Goal: Information Seeking & Learning: Check status

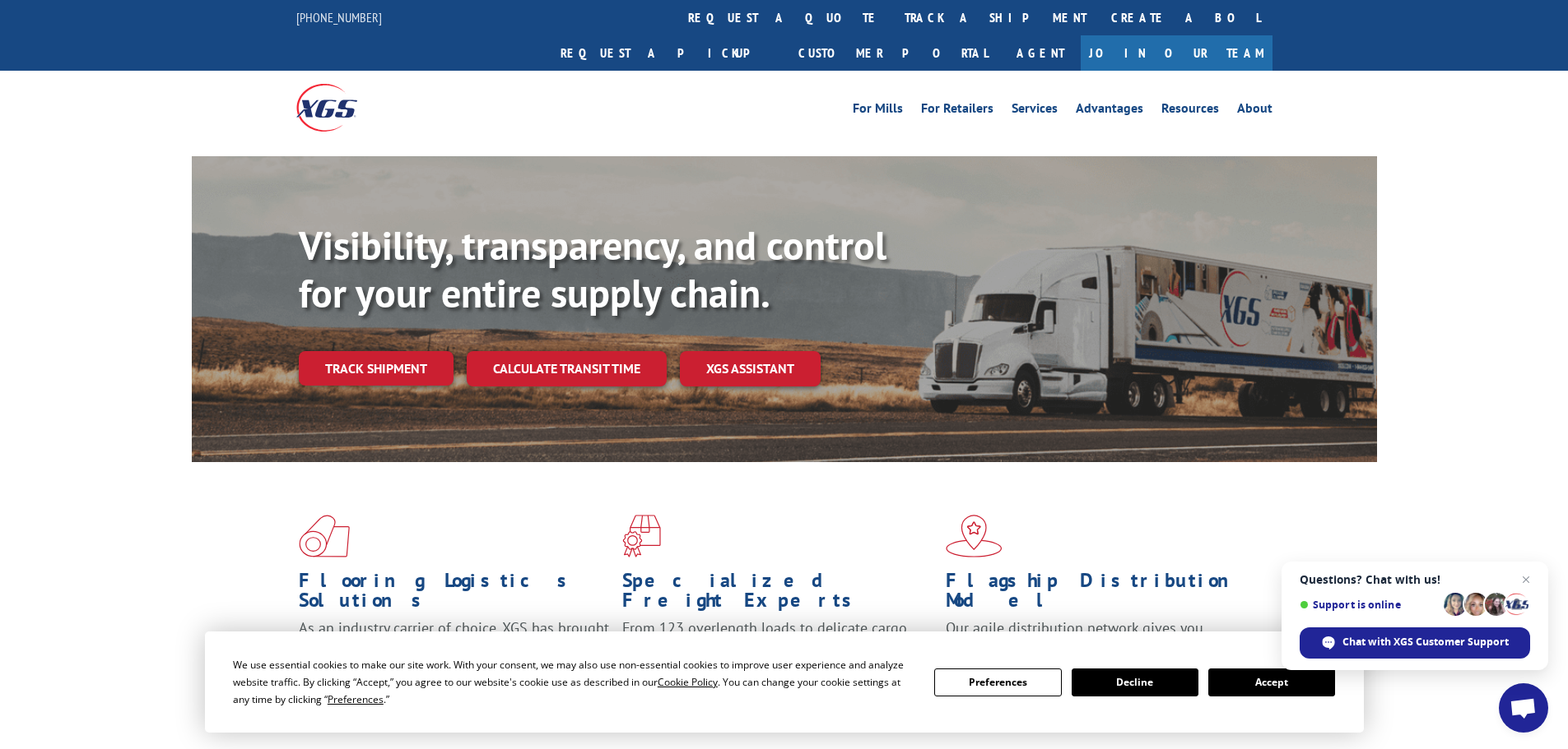
drag, startPoint x: 751, startPoint y: 26, endPoint x: 734, endPoint y: 83, distance: 59.5
click at [892, 26] on link "track a shipment" at bounding box center [996, 18] width 207 height 36
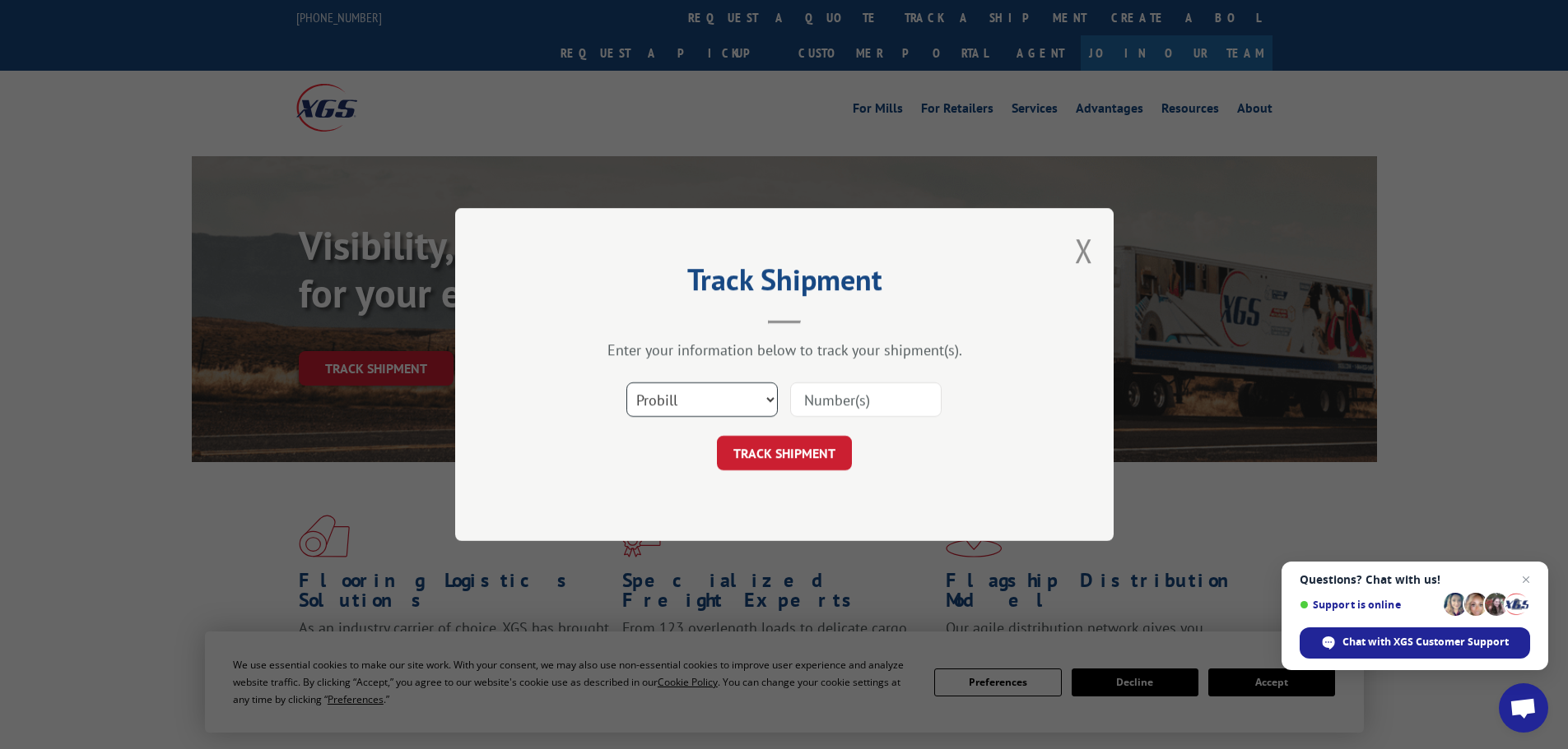
click at [693, 390] on select "Select category... Probill BOL PO" at bounding box center [702, 399] width 151 height 35
select select "bol"
click at [626, 382] on select "Select category... Probill BOL PO" at bounding box center [702, 399] width 151 height 35
click at [827, 392] on input at bounding box center [865, 399] width 151 height 35
type input "6014250"
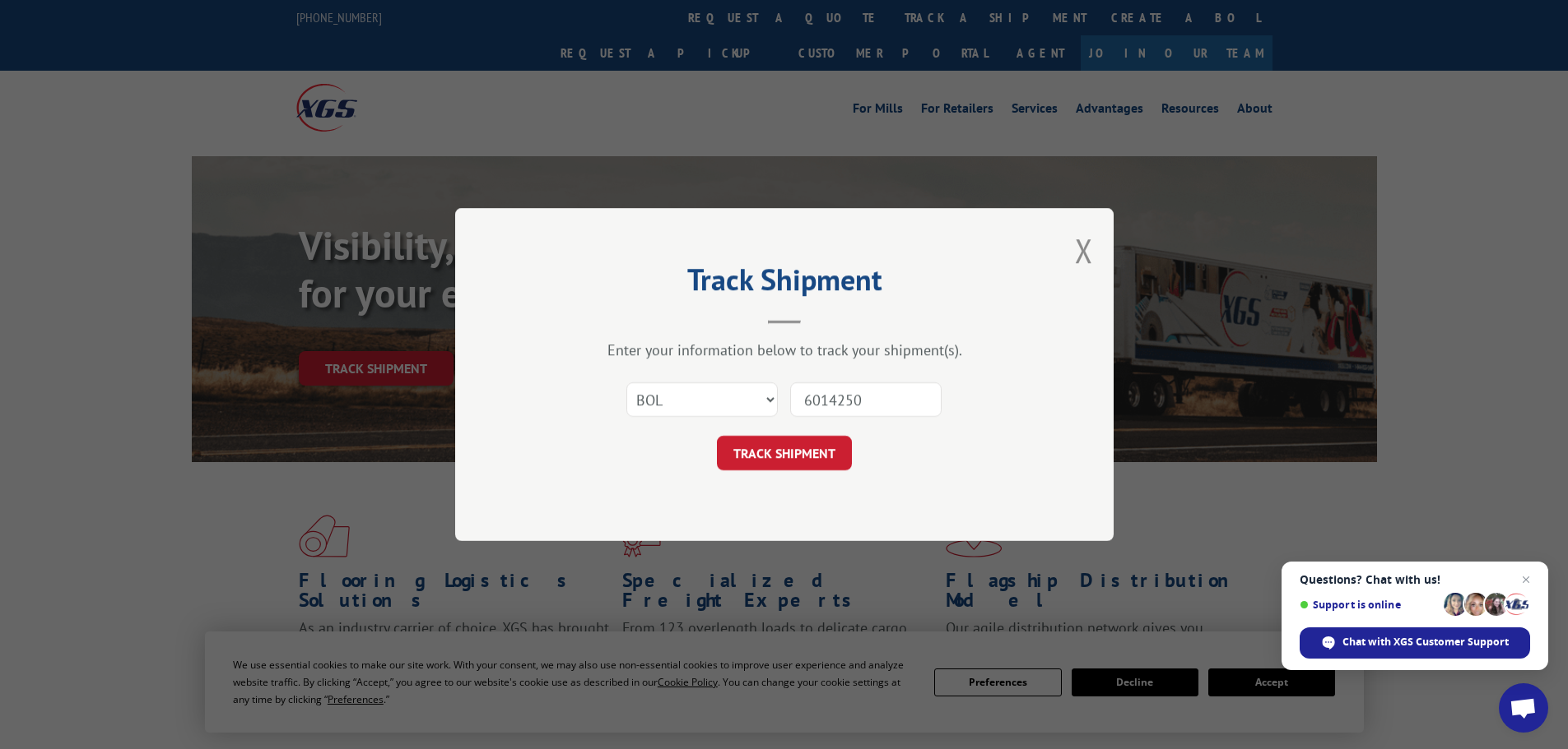
click at [716, 436] on button "TRACK SHIPMENT" at bounding box center [784, 453] width 135 height 35
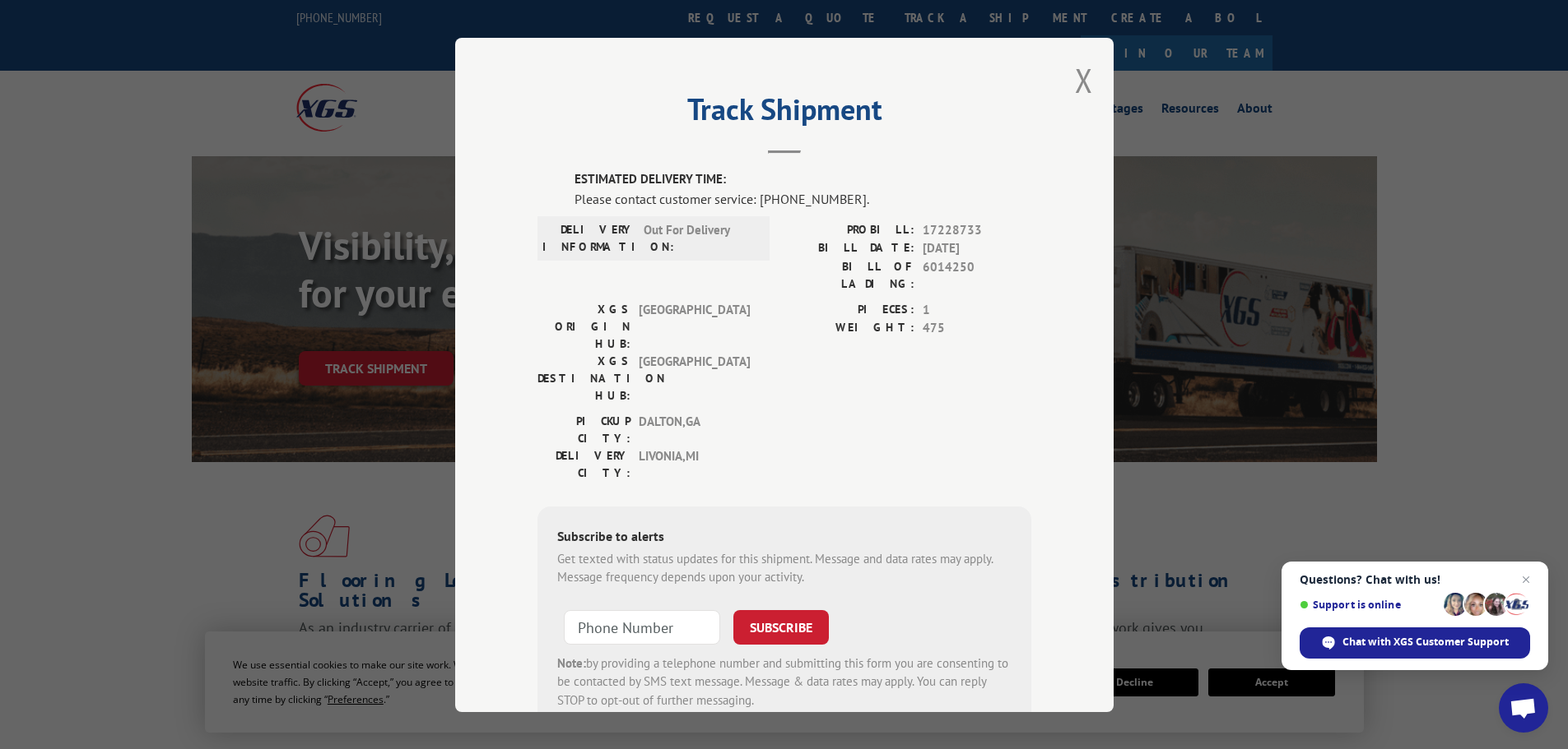
drag, startPoint x: 1073, startPoint y: 78, endPoint x: 1038, endPoint y: 80, distance: 35.1
click at [1074, 77] on button "Close modal" at bounding box center [1083, 80] width 18 height 44
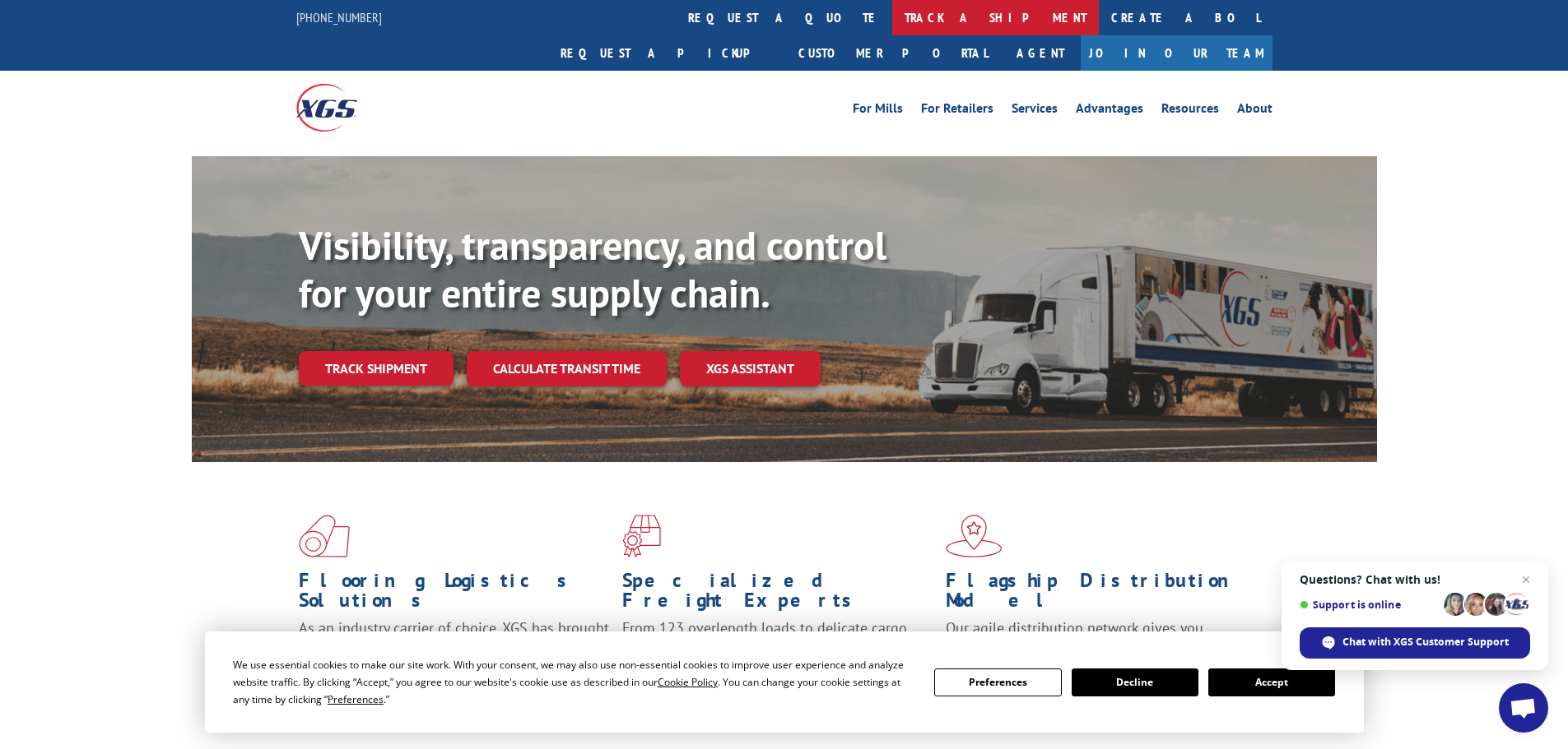
click at [892, 19] on link "track a shipment" at bounding box center [996, 18] width 207 height 36
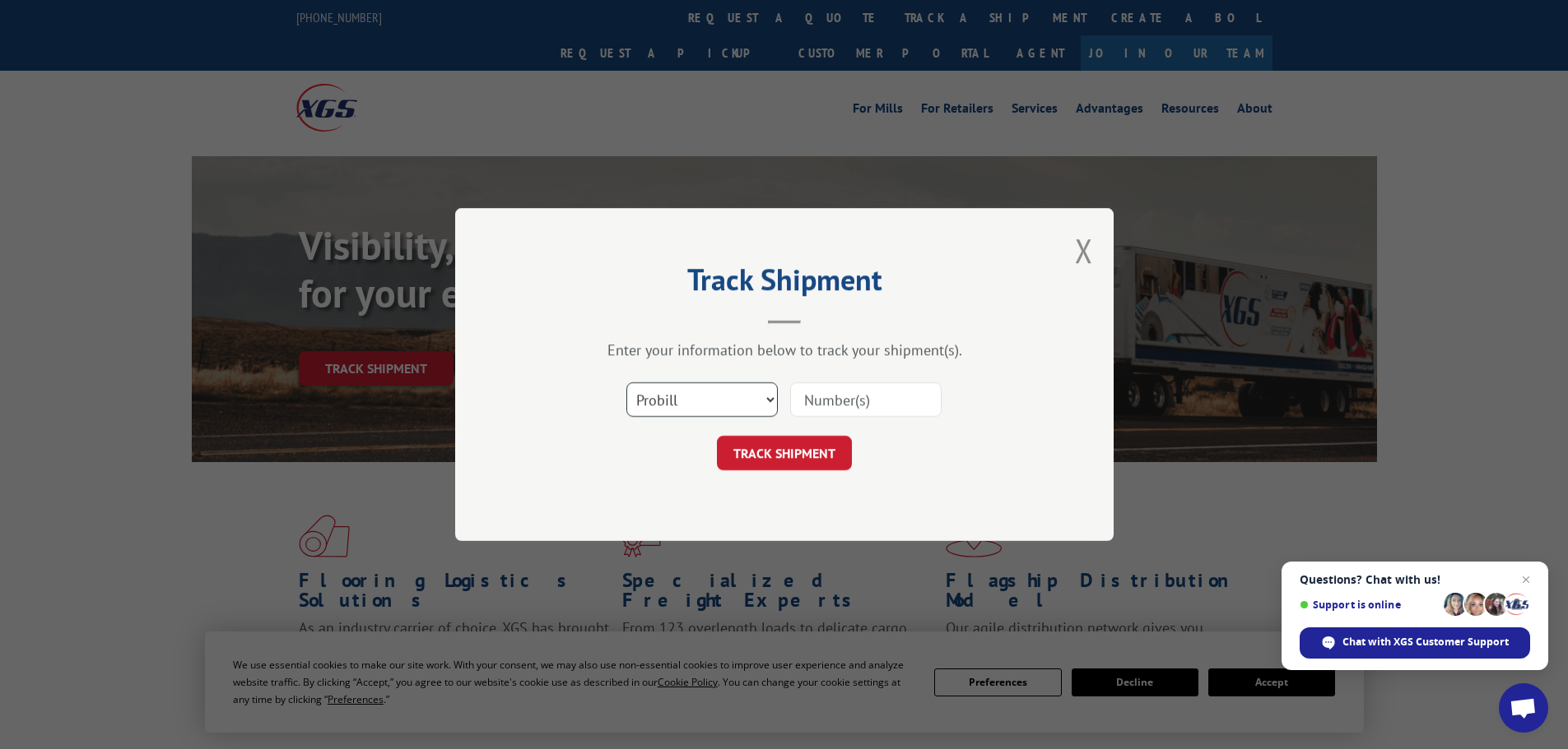
click at [736, 394] on select "Select category... Probill BOL PO" at bounding box center [702, 399] width 151 height 35
select select "bol"
click at [626, 382] on select "Select category... Probill BOL PO" at bounding box center [702, 399] width 151 height 35
click at [831, 412] on input at bounding box center [865, 399] width 151 height 35
type input "5225817"
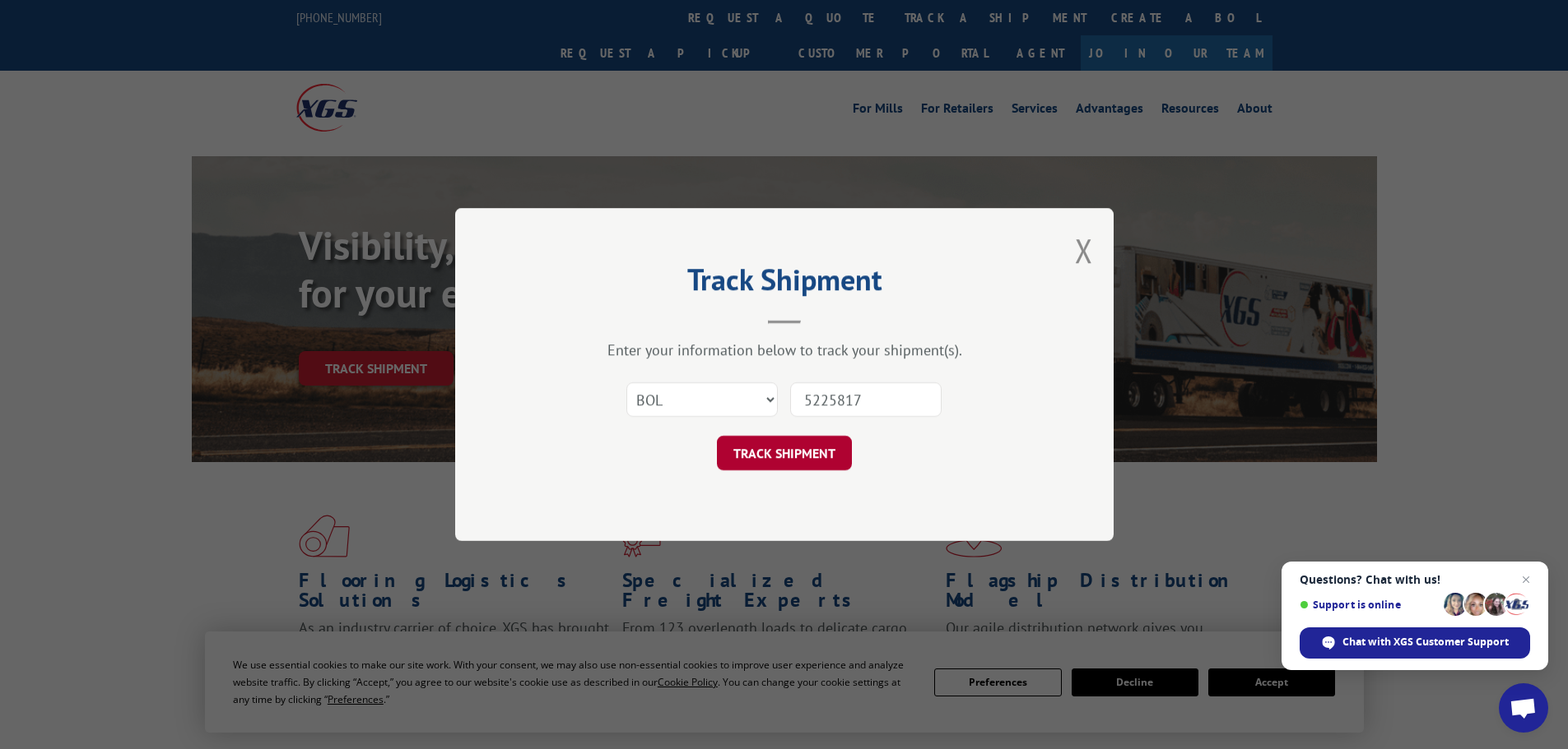
click at [716, 436] on button "TRACK SHIPMENT" at bounding box center [784, 453] width 135 height 35
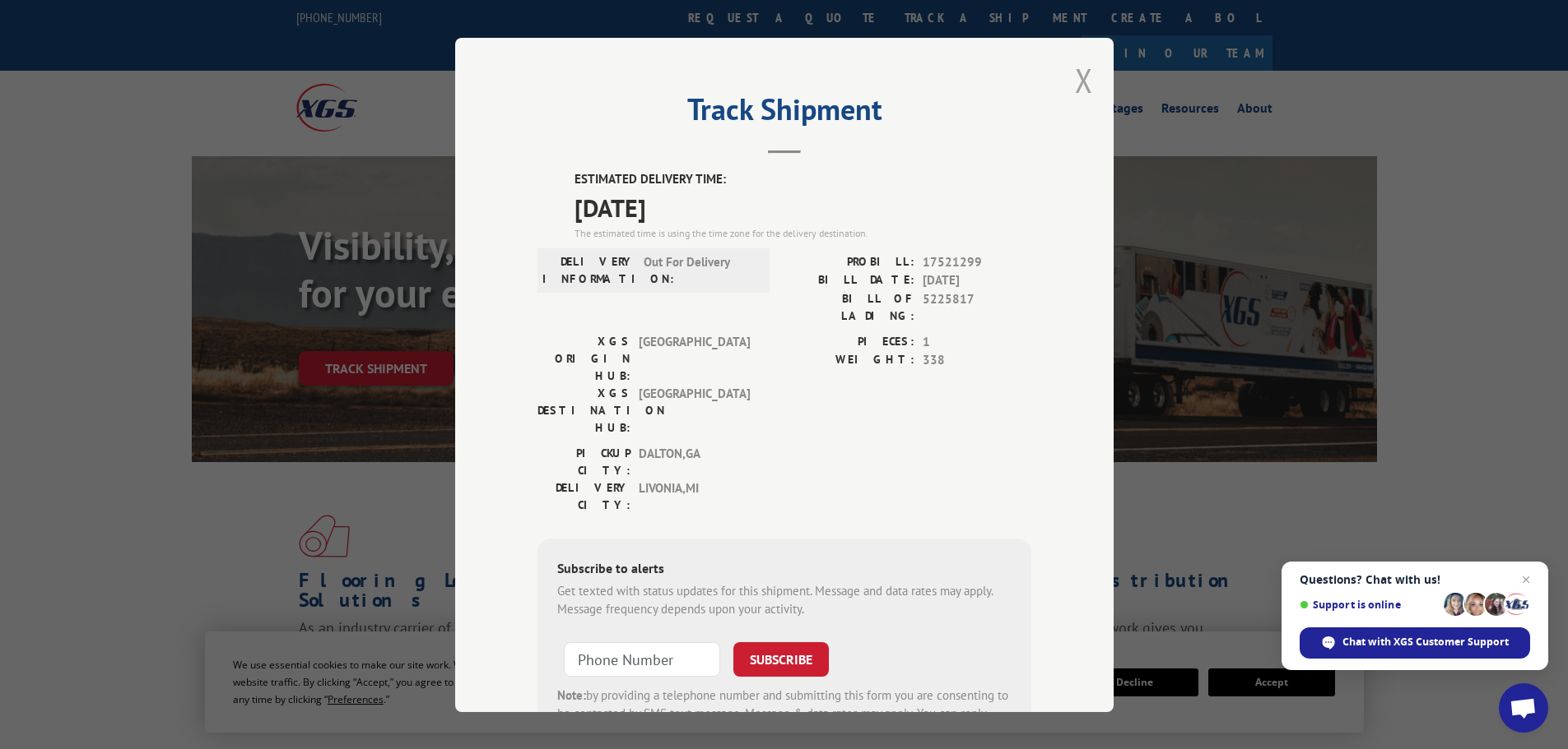
click at [1084, 84] on button "Close modal" at bounding box center [1083, 80] width 18 height 44
